Goal: Task Accomplishment & Management: Use online tool/utility

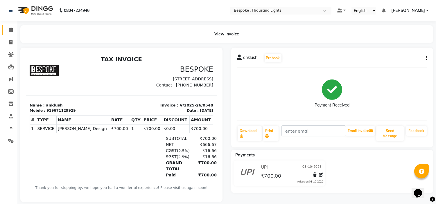
click at [5, 27] on link "Calendar" at bounding box center [9, 30] width 14 height 10
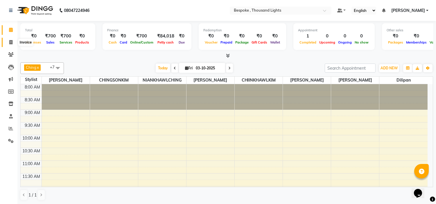
click at [9, 41] on icon at bounding box center [10, 42] width 3 height 4
select select "service"
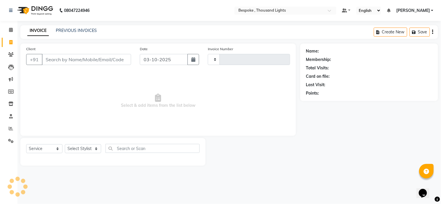
type input "0549"
select select "8177"
click at [84, 31] on link "PREVIOUS INVOICES" at bounding box center [76, 30] width 41 height 5
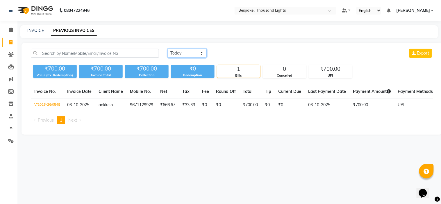
click at [192, 54] on select "[DATE] [DATE] Custom Range" at bounding box center [187, 53] width 39 height 9
click at [168, 49] on select "[DATE] [DATE] Custom Range" at bounding box center [187, 53] width 39 height 9
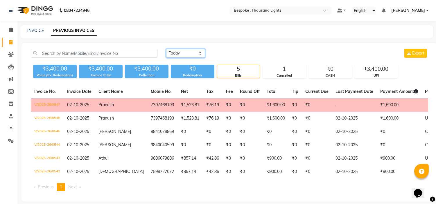
click at [187, 50] on select "[DATE] [DATE] Custom Range" at bounding box center [185, 53] width 39 height 9
select select "today"
click at [166, 49] on select "[DATE] [DATE] Custom Range" at bounding box center [185, 53] width 39 height 9
